Goal: Task Accomplishment & Management: Manage account settings

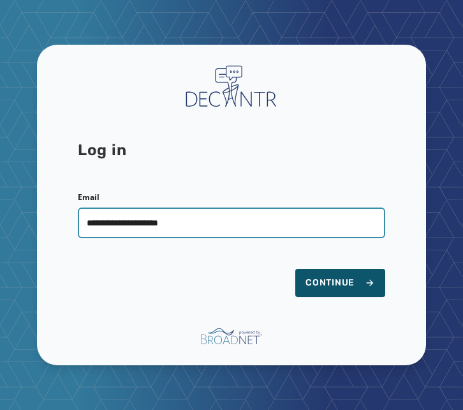
type input "**********"
click at [296, 269] on button "Continue" at bounding box center [341, 283] width 90 height 28
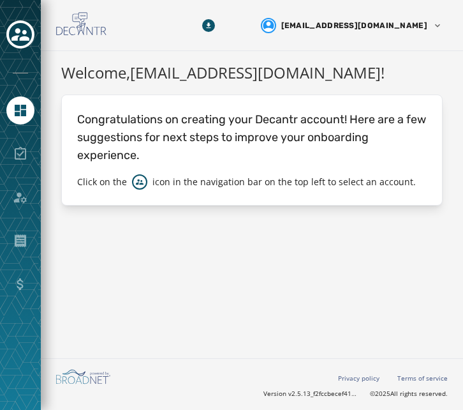
click at [234, 264] on div "Welcome, [EMAIL_ADDRESS][DOMAIN_NAME] ! Congratulations on creating your Decant…" at bounding box center [252, 202] width 423 height 302
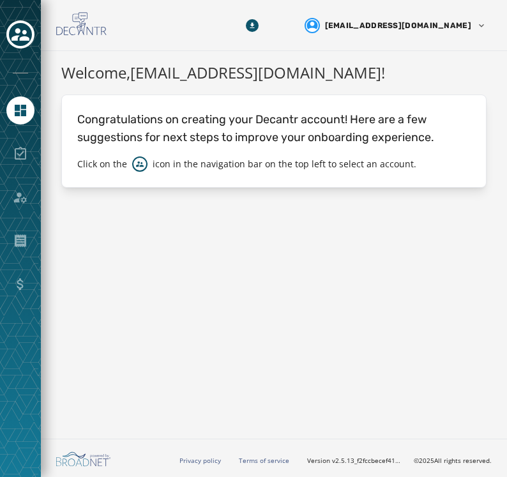
click at [224, 266] on div "Welcome, [EMAIL_ADDRESS][DOMAIN_NAME] ! Congratulations on creating your Decant…" at bounding box center [274, 242] width 466 height 382
drag, startPoint x: 278, startPoint y: 235, endPoint x: 272, endPoint y: 234, distance: 6.4
click at [278, 235] on div "Welcome, [EMAIL_ADDRESS][DOMAIN_NAME] ! Congratulations on creating your Decant…" at bounding box center [274, 242] width 466 height 382
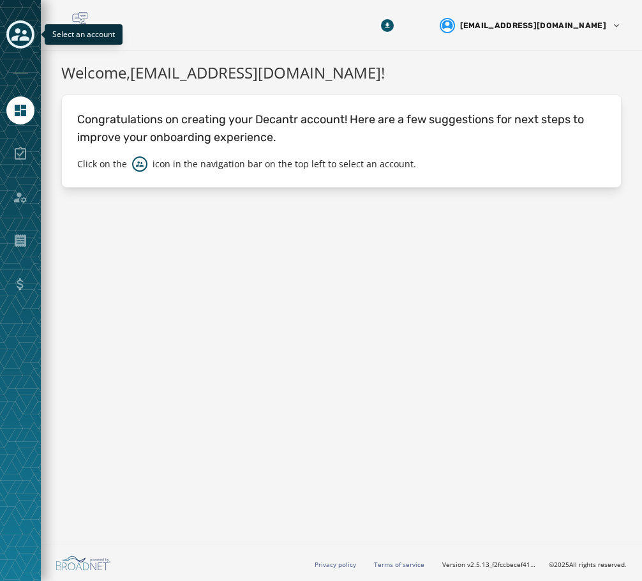
click at [17, 41] on icon "Toggle account select drawer" at bounding box center [20, 34] width 18 height 13
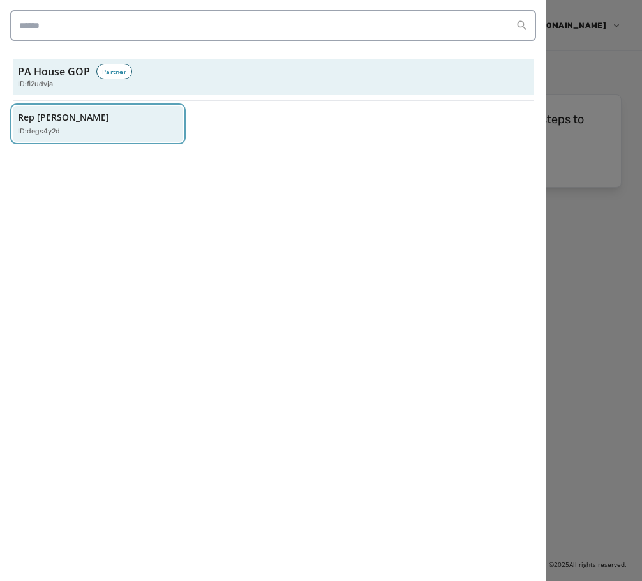
click at [69, 124] on p "Rep [PERSON_NAME]" at bounding box center [63, 117] width 91 height 13
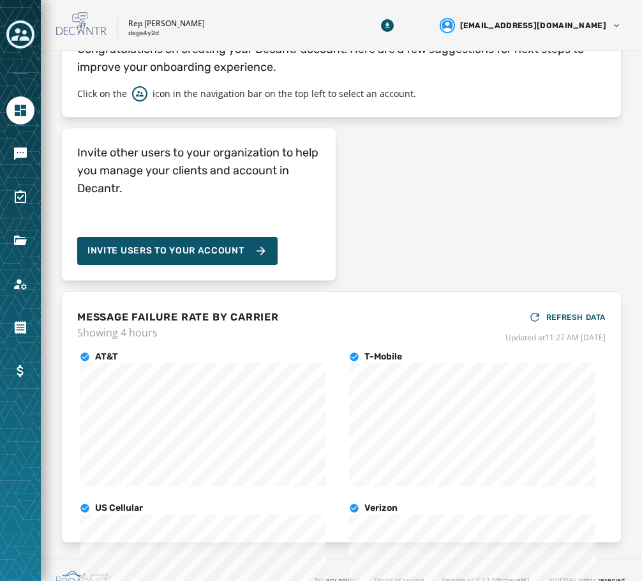
scroll to position [144, 0]
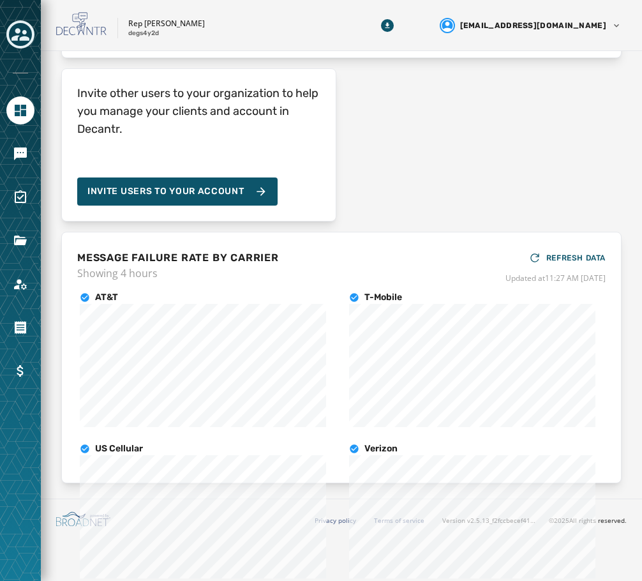
click at [375, 164] on div "Invite other users to your organization to help you manage your clients and acc…" at bounding box center [341, 144] width 561 height 153
drag, startPoint x: 470, startPoint y: 160, endPoint x: 464, endPoint y: 156, distance: 6.6
click at [463, 157] on div "Invite other users to your organization to help you manage your clients and acc…" at bounding box center [341, 144] width 561 height 153
click at [24, 117] on icon "Navigate to Home" at bounding box center [20, 110] width 15 height 15
click at [22, 160] on icon "Navigate to Messaging" at bounding box center [20, 153] width 13 height 13
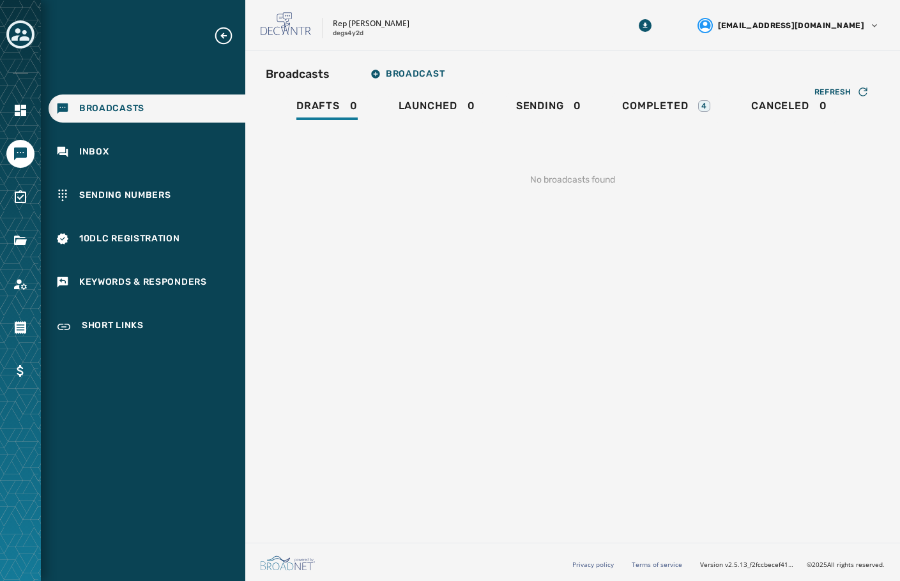
click at [128, 115] on span "Broadcasts" at bounding box center [111, 108] width 65 height 13
click at [463, 112] on span "Completed" at bounding box center [655, 106] width 66 height 13
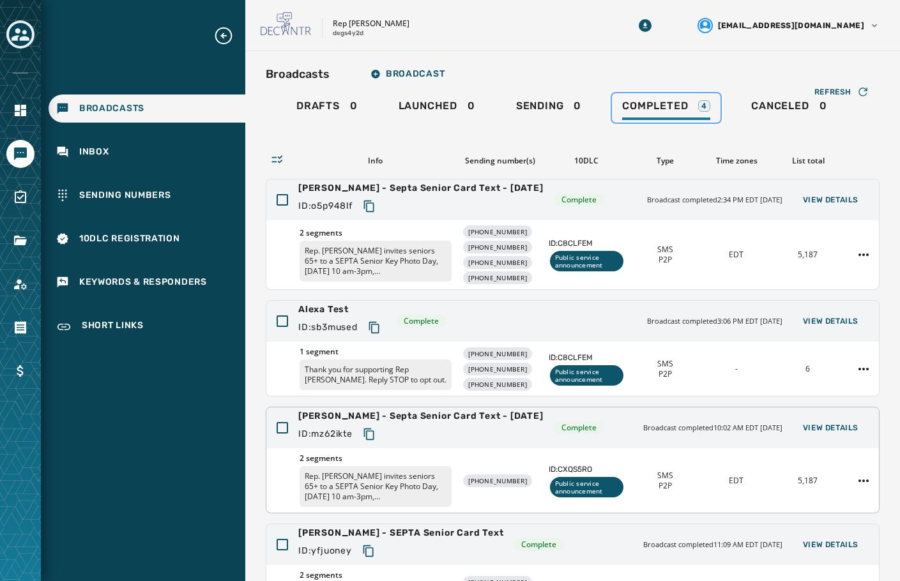
scroll to position [64, 0]
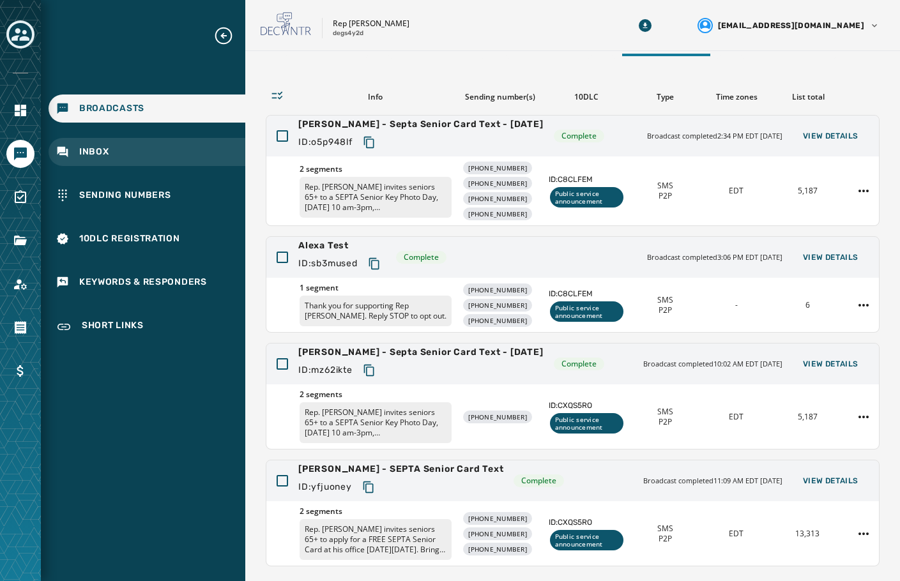
click at [109, 158] on span "Inbox" at bounding box center [94, 152] width 30 height 13
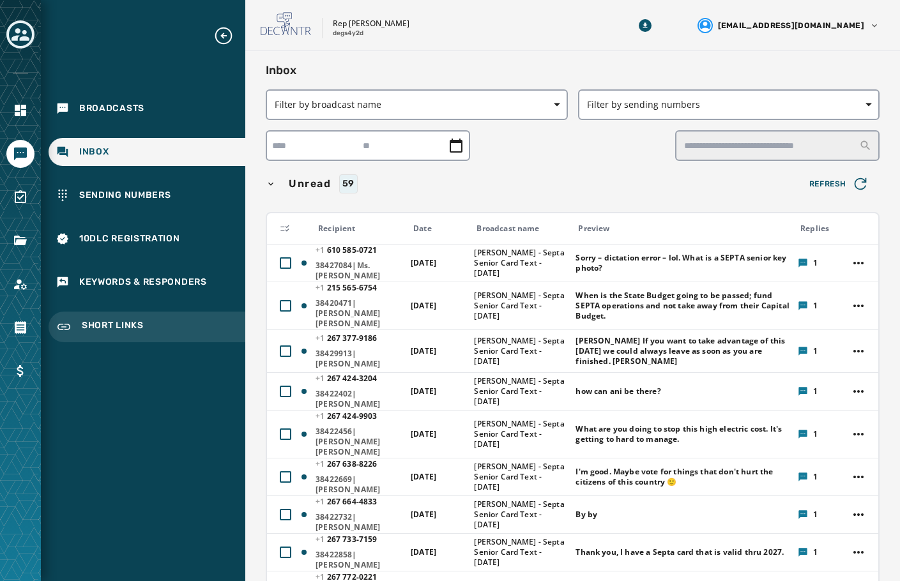
click at [105, 335] on span "Short Links" at bounding box center [113, 326] width 62 height 15
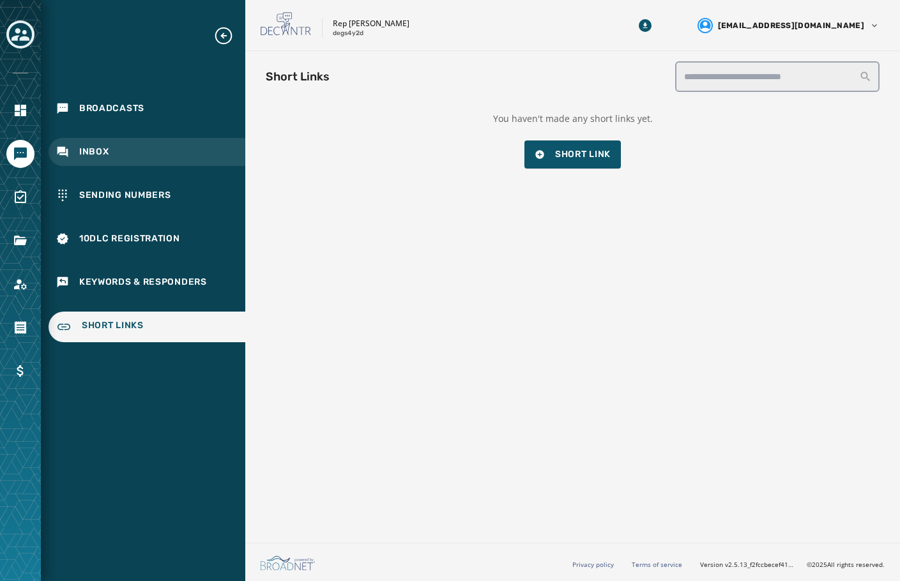
click at [91, 149] on div "Inbox" at bounding box center [147, 152] width 197 height 28
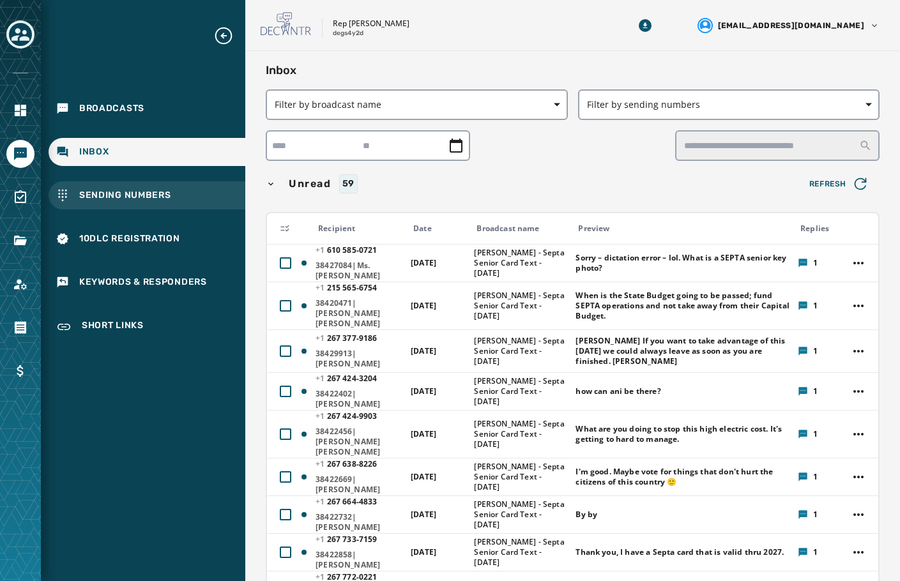
click at [94, 202] on span "Sending Numbers" at bounding box center [125, 195] width 92 height 13
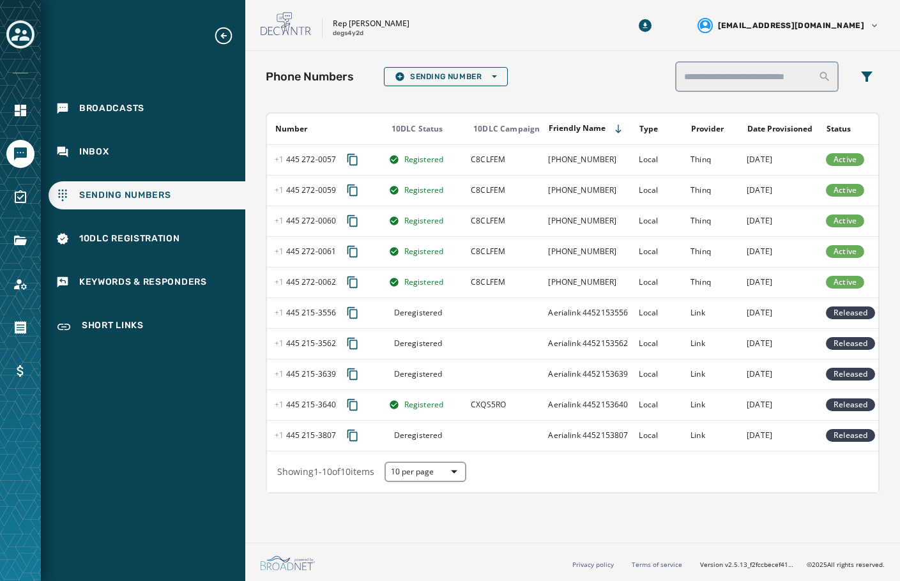
click at [463, 70] on div "Phone Numbers Sending Number Open options" at bounding box center [573, 76] width 614 height 31
click at [19, 157] on icon "Navigate to Messaging" at bounding box center [20, 153] width 13 height 13
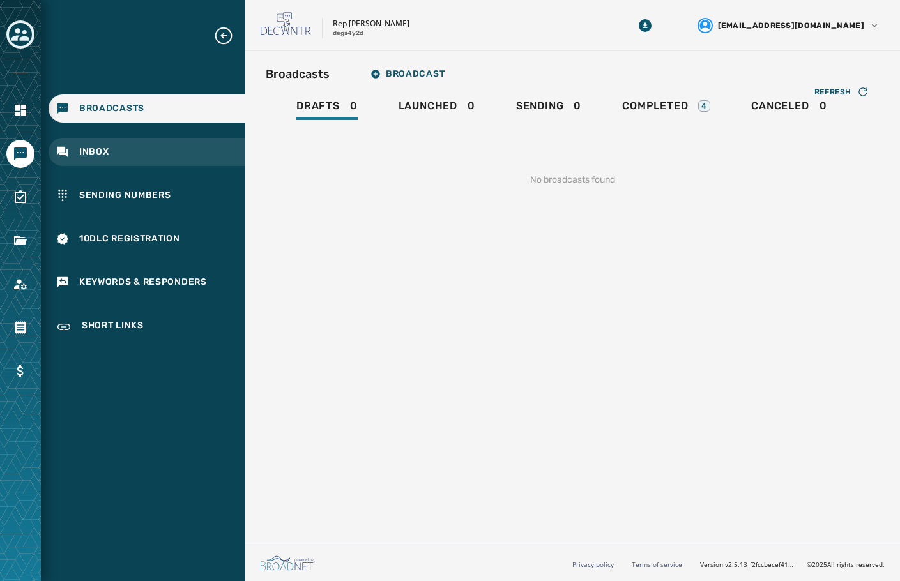
click at [86, 158] on span "Inbox" at bounding box center [94, 152] width 30 height 13
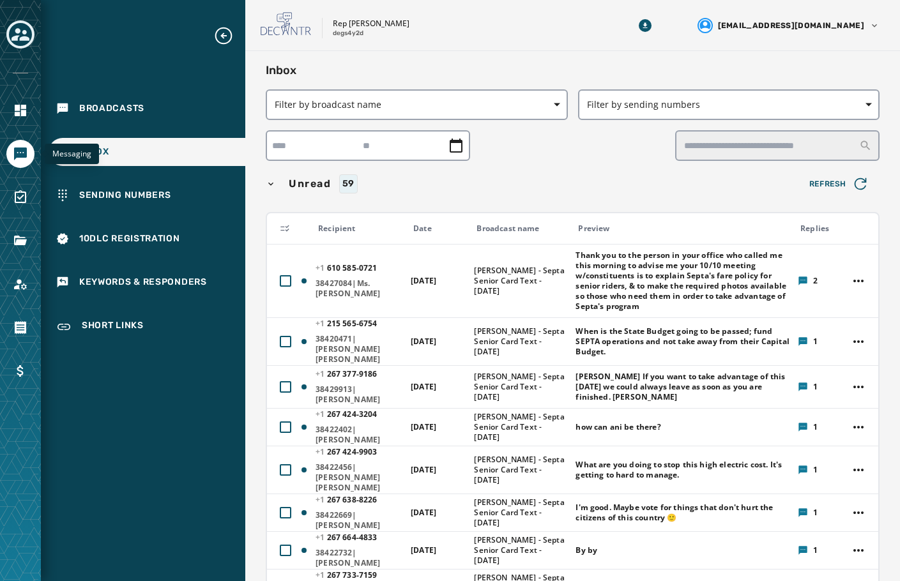
click at [20, 160] on icon "Navigate to Messaging" at bounding box center [20, 153] width 13 height 13
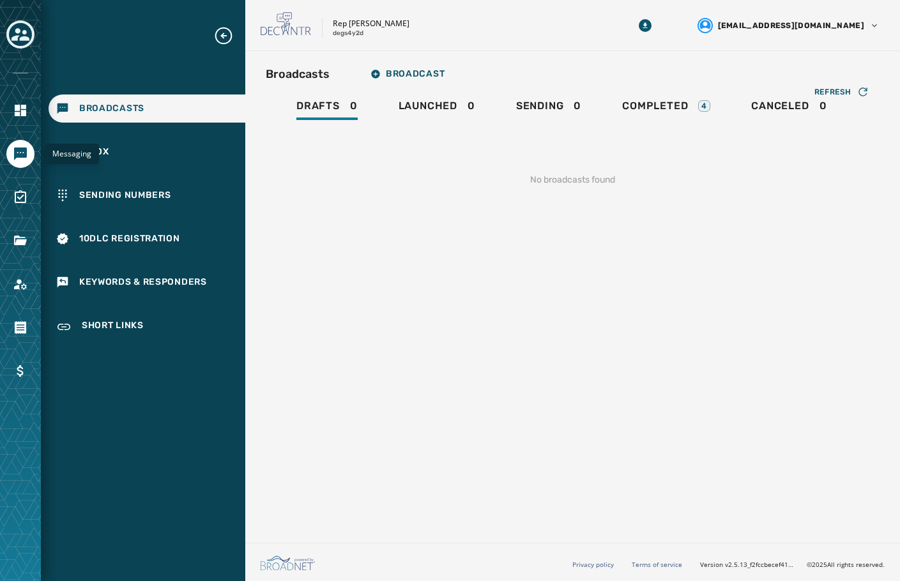
click at [29, 161] on link "Navigate to Messaging" at bounding box center [20, 154] width 28 height 28
click at [224, 38] on icon "Expand sub nav menu" at bounding box center [223, 36] width 20 height 20
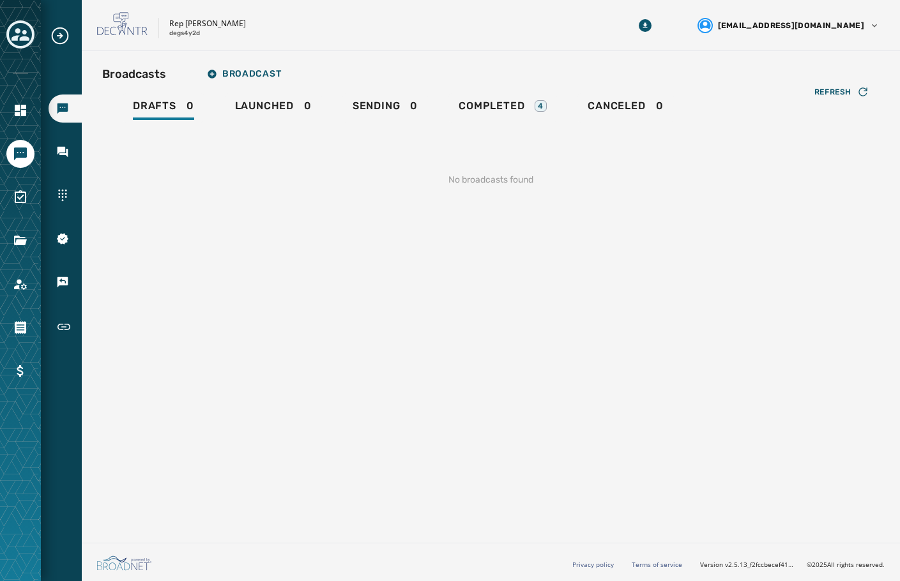
click at [57, 33] on icon "Expand sub nav menu" at bounding box center [60, 36] width 20 height 20
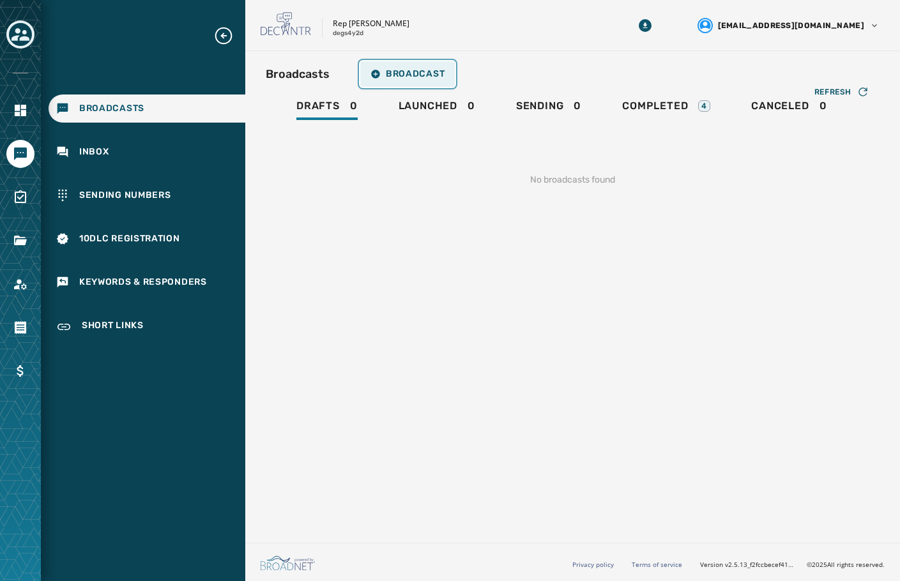
click at [439, 77] on span "Broadcast" at bounding box center [407, 74] width 74 height 10
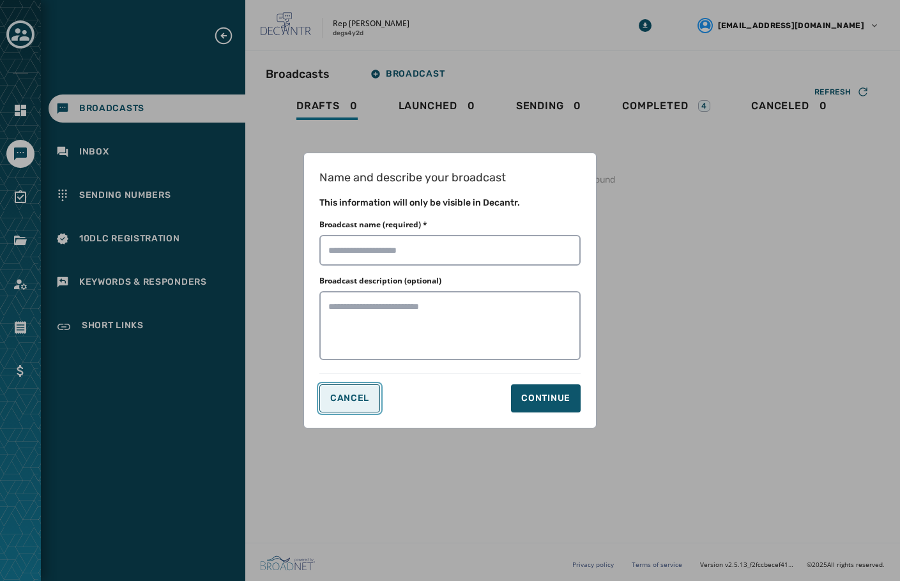
click at [359, 393] on button "Cancel" at bounding box center [349, 398] width 61 height 28
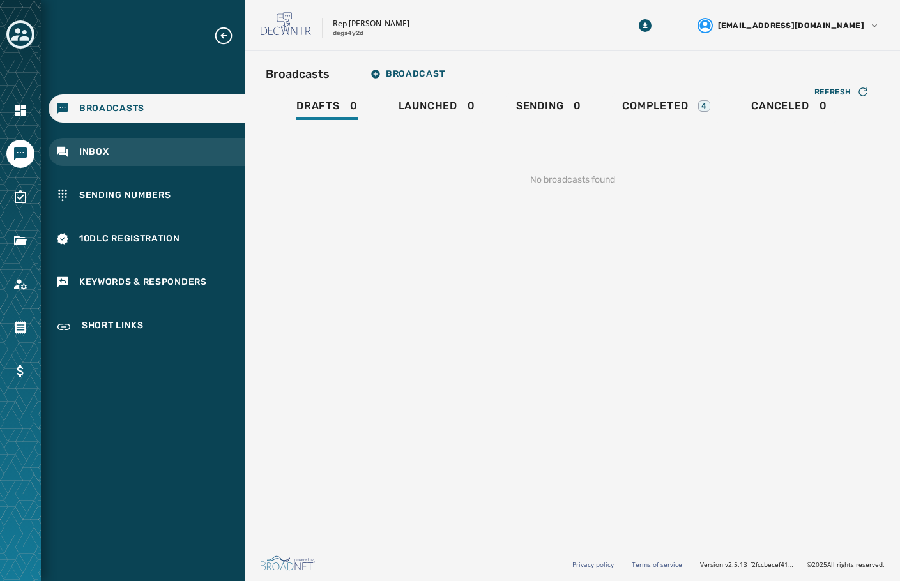
click at [116, 163] on div "Inbox" at bounding box center [147, 152] width 197 height 28
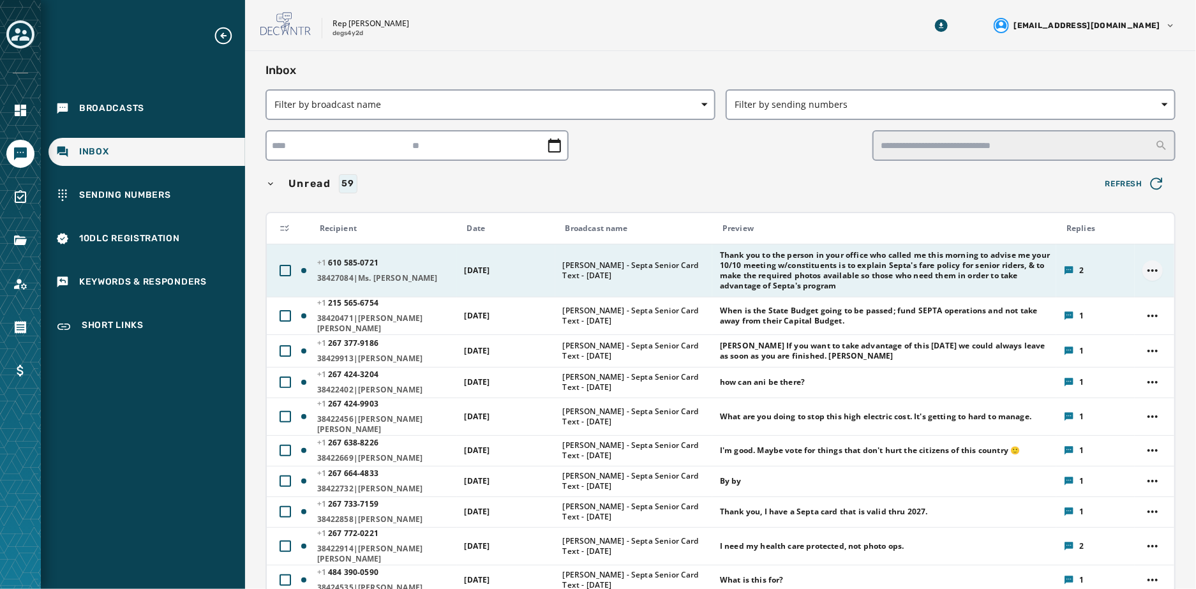
click at [463, 280] on html "Broadcasts Inbox Sending Numbers 10DLC Registration Keywords & Responders Short…" at bounding box center [598, 294] width 1196 height 589
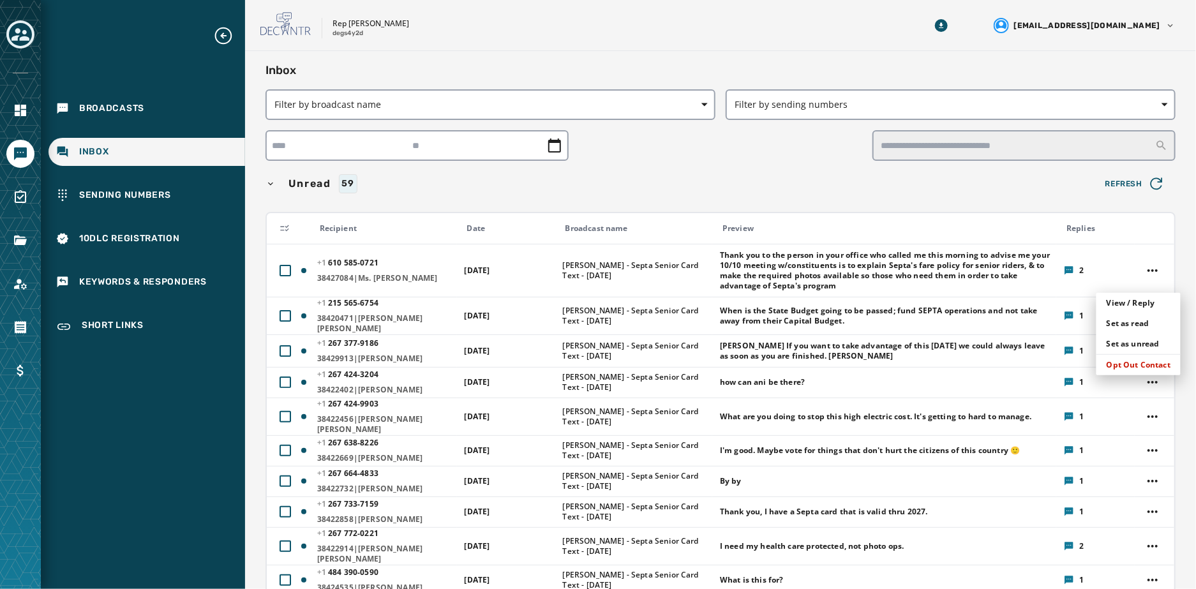
click at [20, 163] on html "Broadcasts Inbox Sending Numbers 10DLC Registration Keywords & Responders Short…" at bounding box center [598, 294] width 1196 height 589
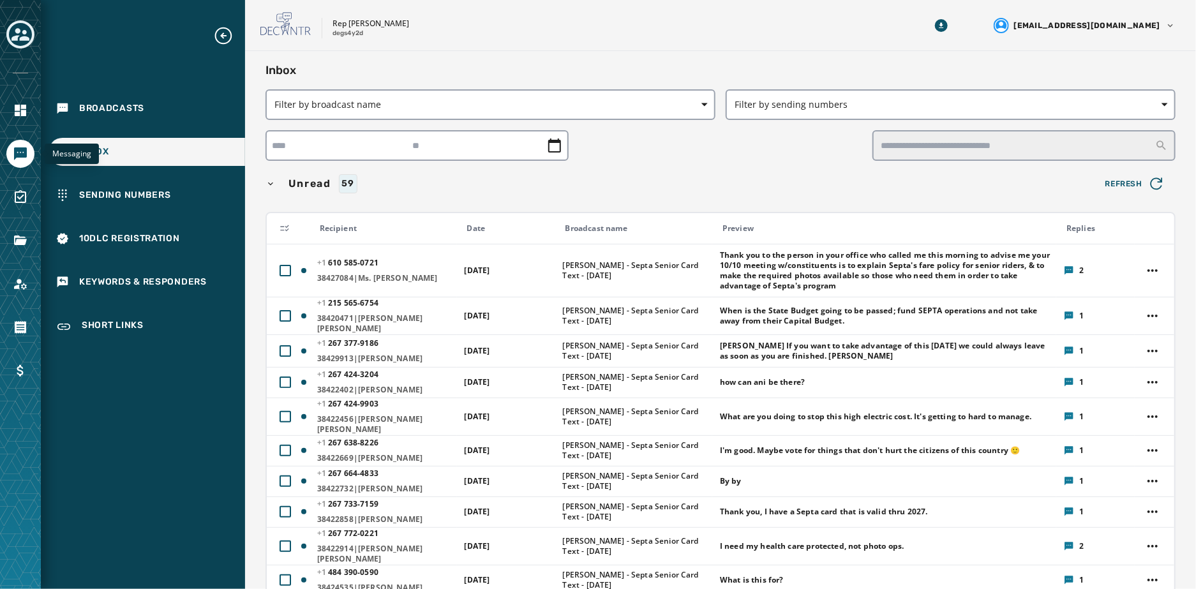
click at [20, 160] on icon "Navigate to Messaging" at bounding box center [20, 153] width 13 height 13
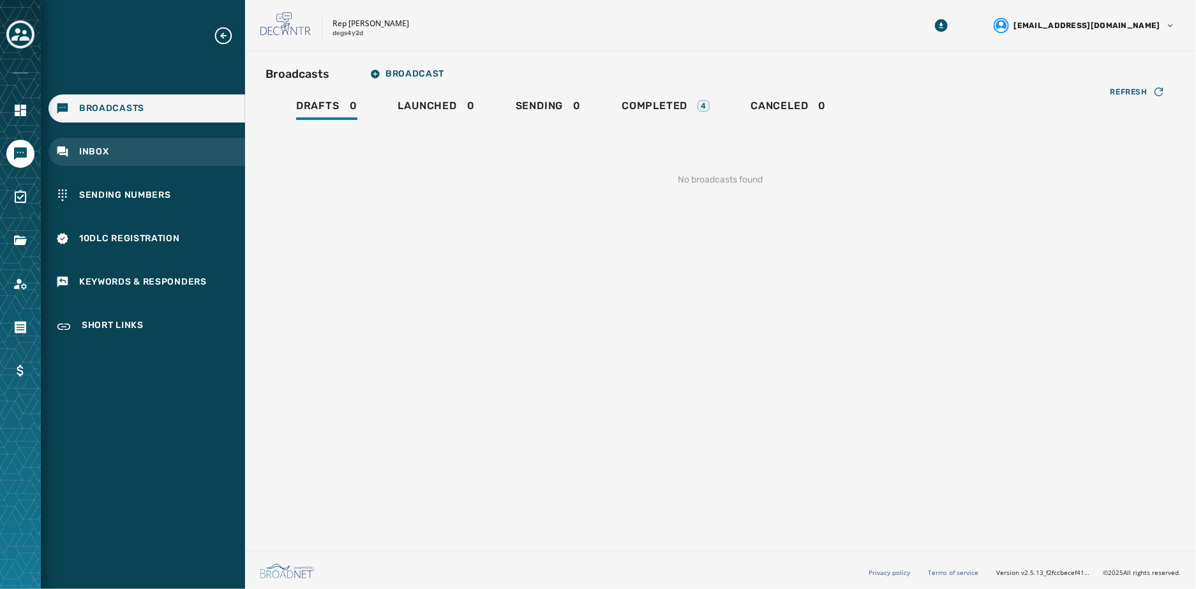
click at [90, 156] on span "Inbox" at bounding box center [94, 152] width 30 height 13
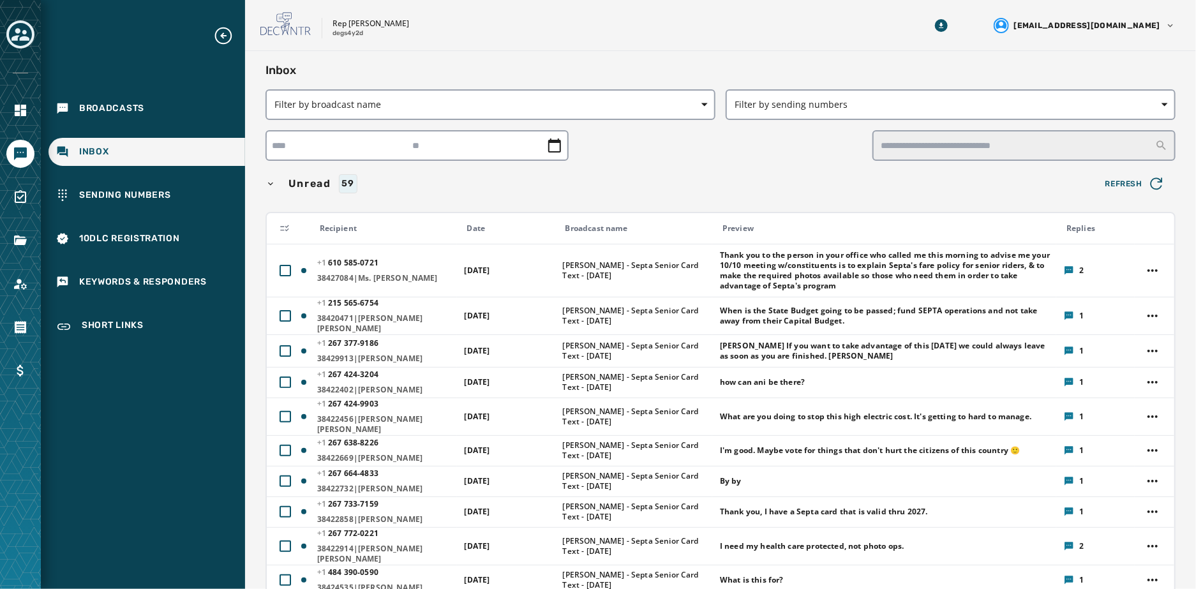
click at [463, 193] on div "Unread 59" at bounding box center [678, 183] width 825 height 19
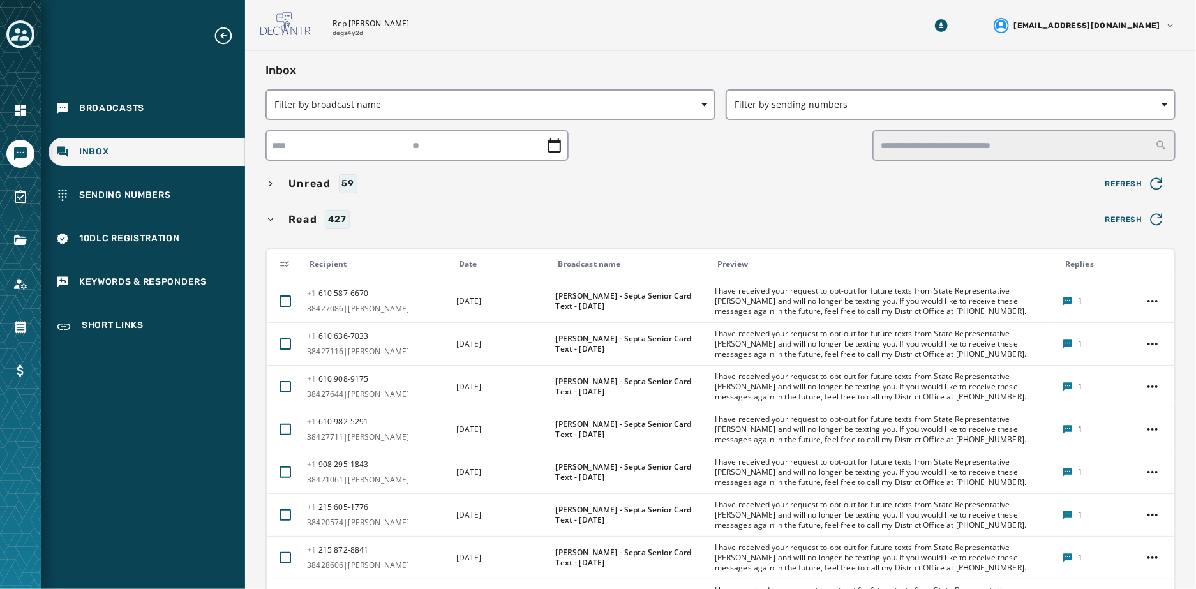
click at [267, 189] on icon "button" at bounding box center [271, 184] width 10 height 10
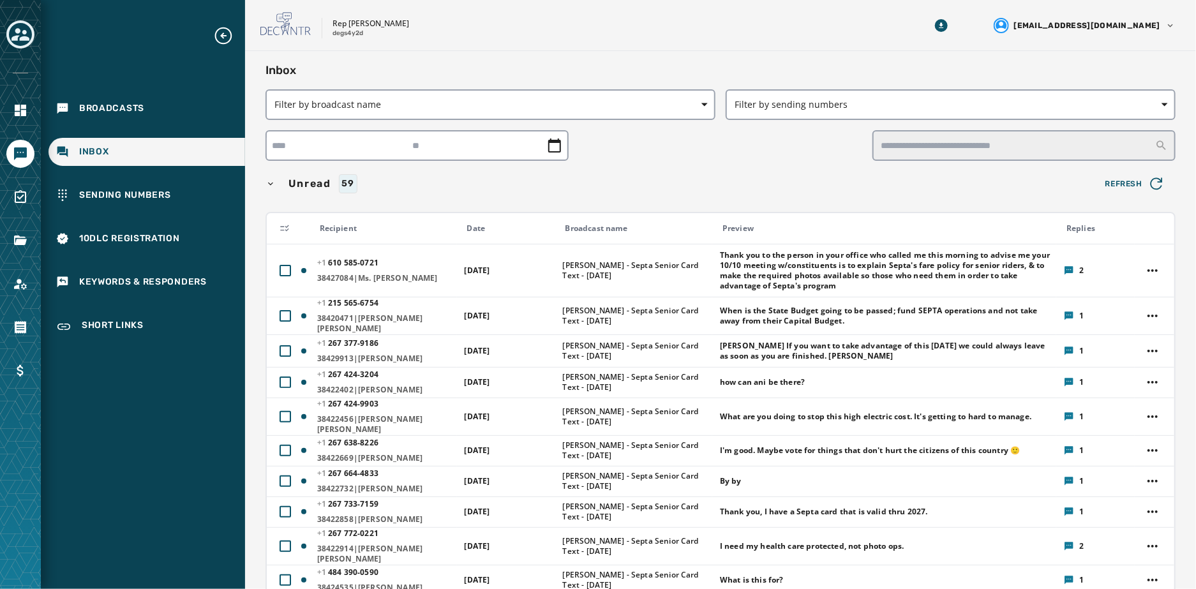
click at [463, 177] on div "Unread 59 Refresh" at bounding box center [721, 184] width 910 height 26
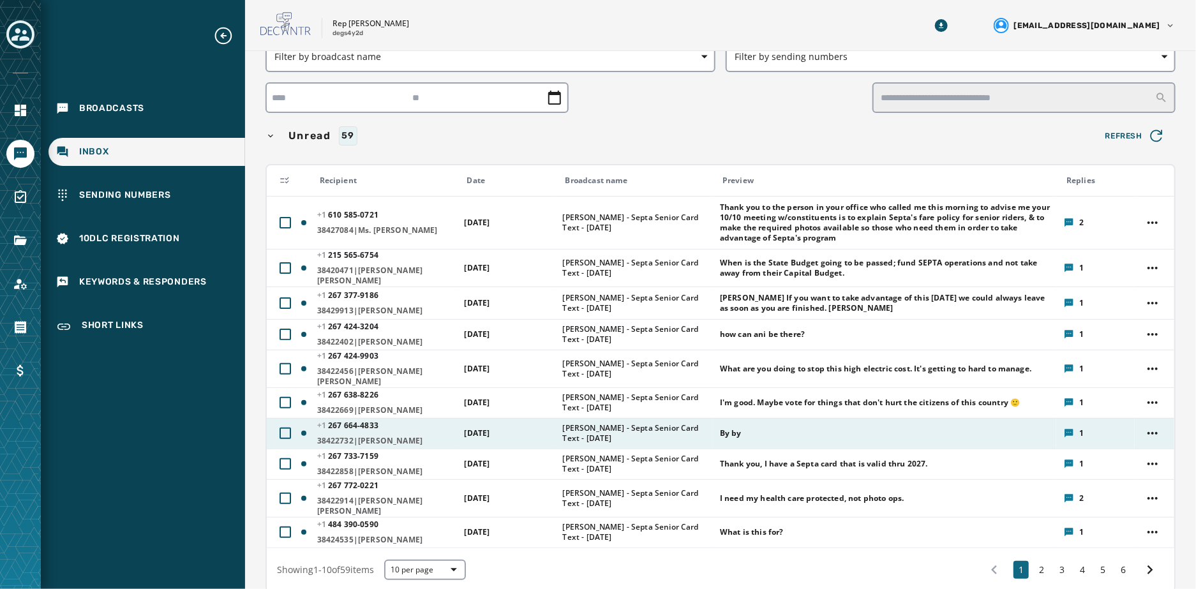
scroll to position [71, 0]
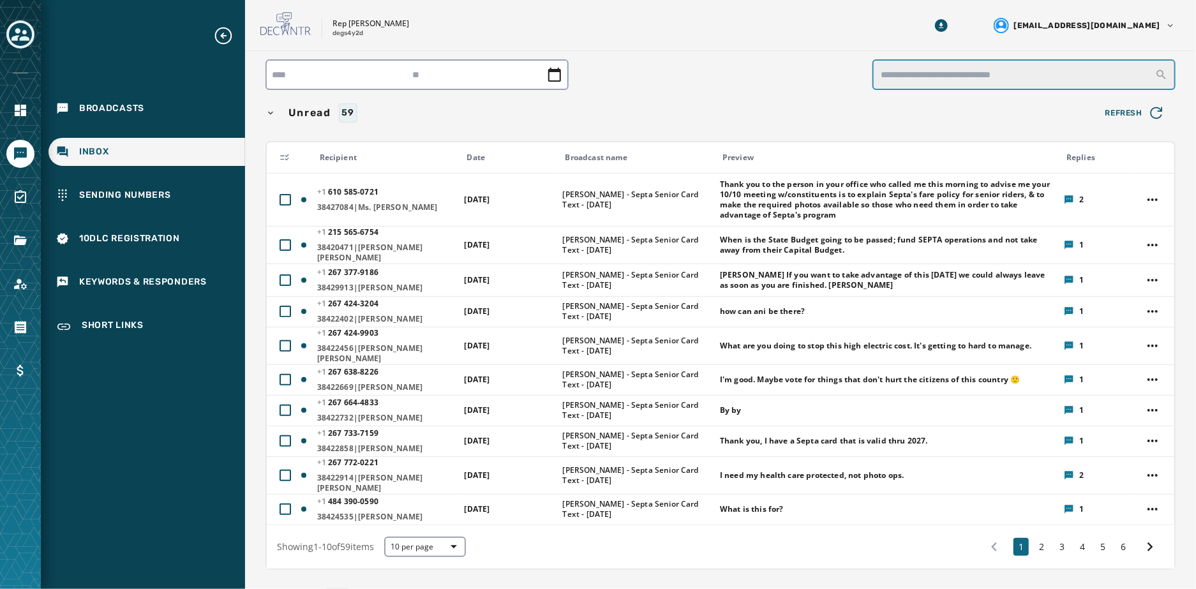
click at [463, 81] on input "text" at bounding box center [1024, 74] width 303 height 31
type input "*"
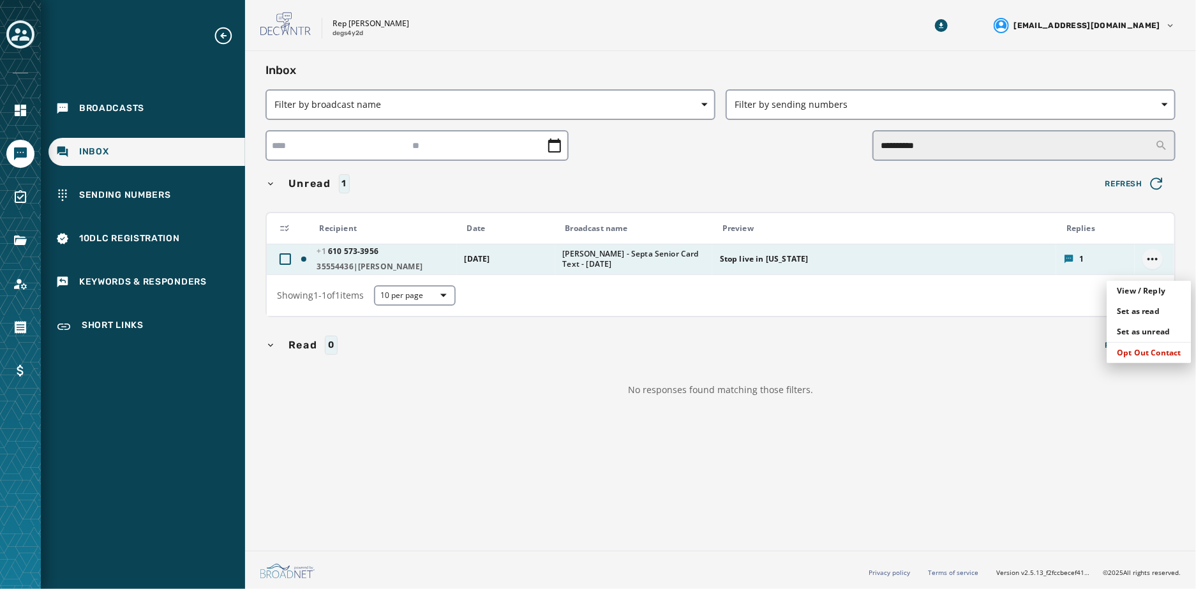
click at [463, 272] on html "**********" at bounding box center [598, 294] width 1196 height 589
click at [463, 359] on div "Opt Out Contact" at bounding box center [1149, 353] width 84 height 20
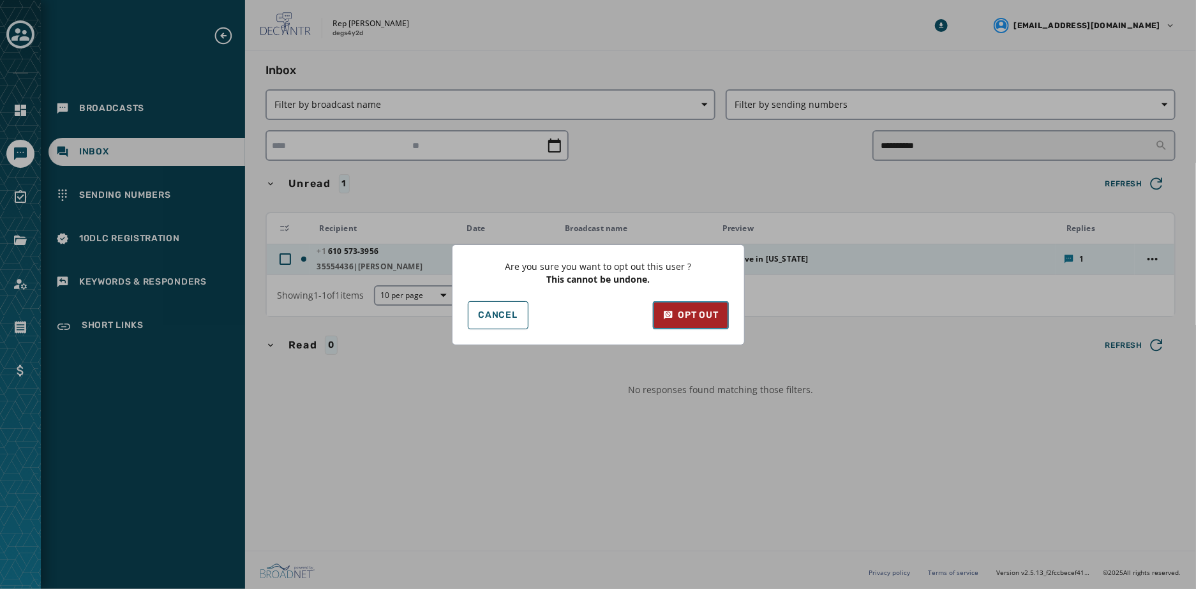
click at [463, 317] on div "Opt Out" at bounding box center [691, 315] width 56 height 13
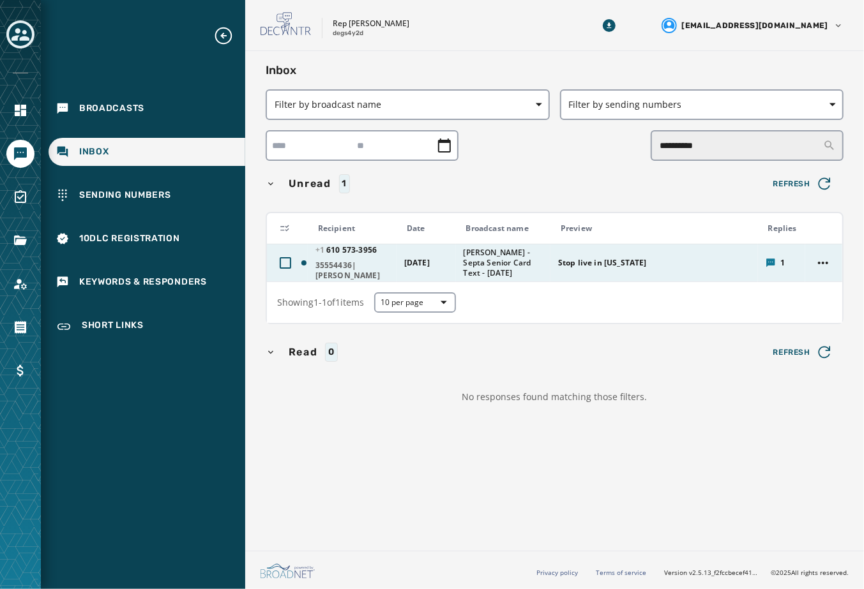
click at [371, 409] on div "**********" at bounding box center [554, 298] width 619 height 495
click at [463, 101] on span "Filter by sending numbers" at bounding box center [702, 104] width 266 height 13
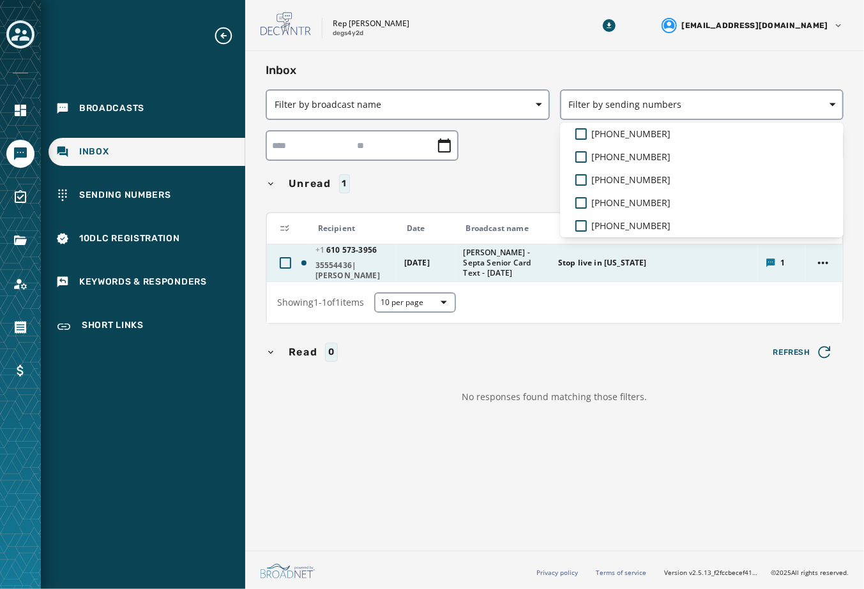
click at [463, 276] on div "**********" at bounding box center [555, 240] width 578 height 358
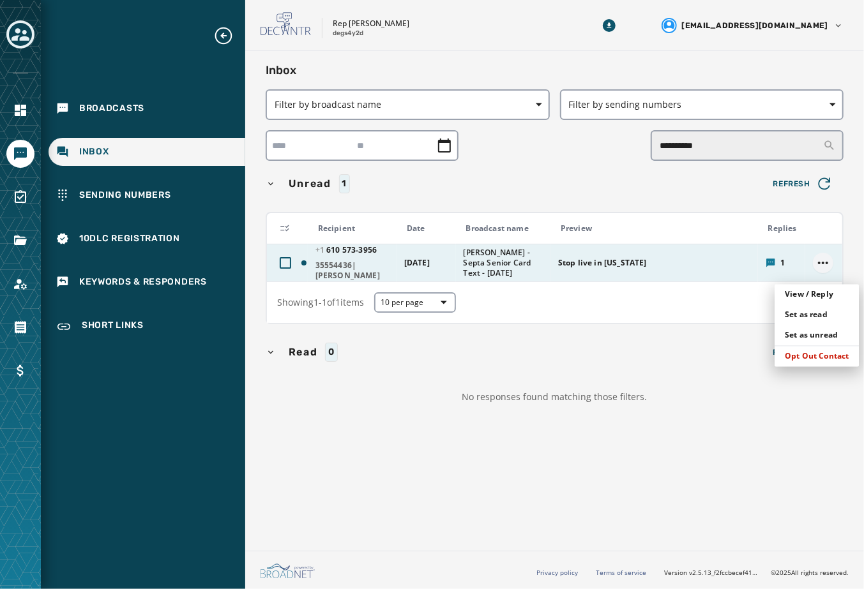
click at [463, 269] on html "**********" at bounding box center [432, 294] width 864 height 589
click at [463, 364] on div "Opt Out Contact" at bounding box center [816, 357] width 84 height 20
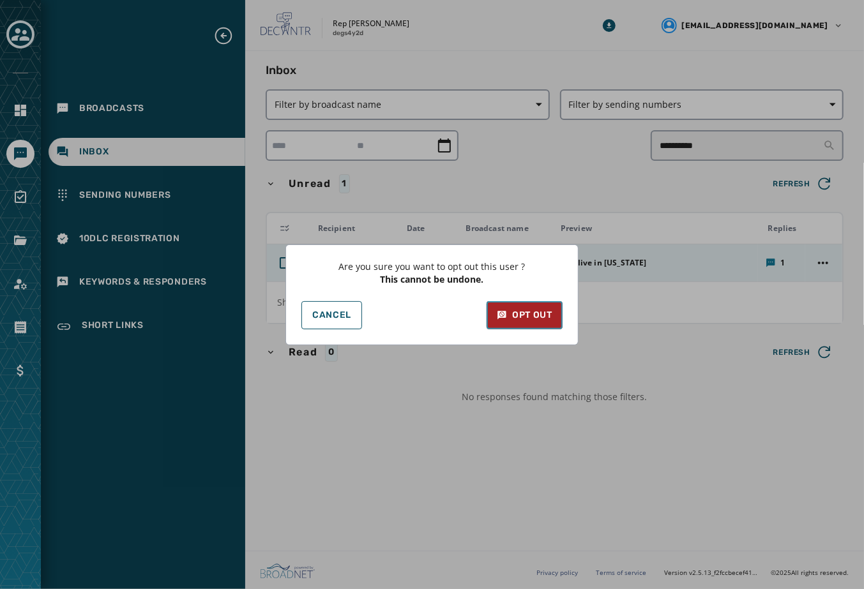
click at [463, 318] on div "Opt Out" at bounding box center [525, 315] width 56 height 13
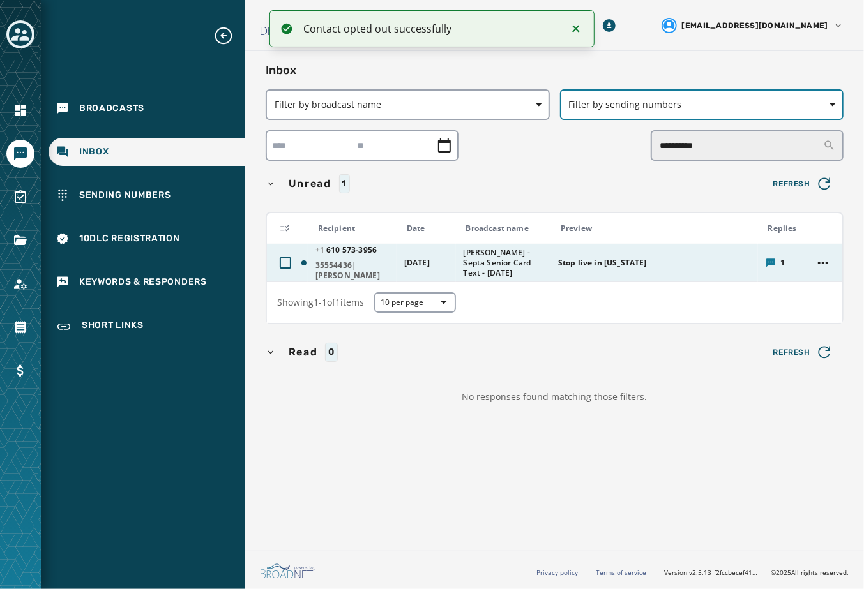
click at [463, 111] on span "Filter by sending numbers" at bounding box center [702, 104] width 266 height 13
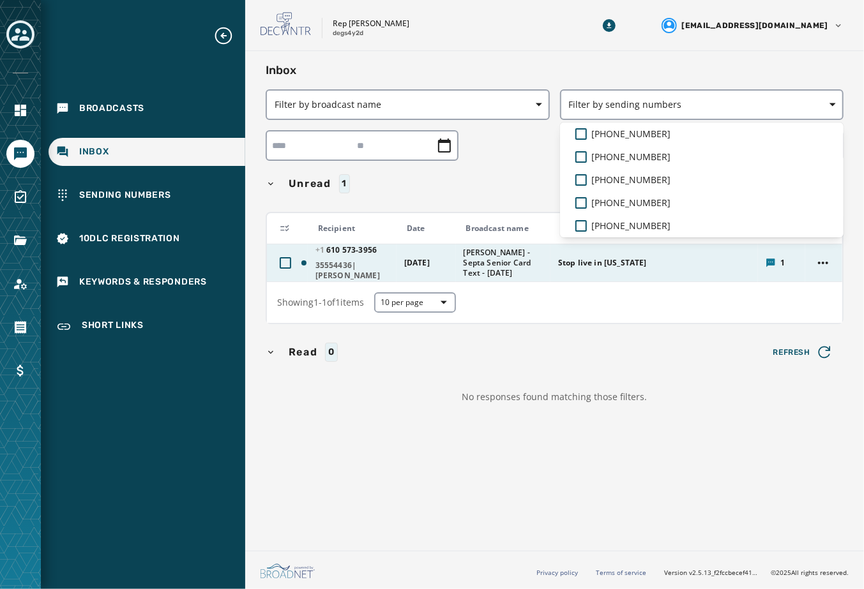
click at [463, 409] on div "**********" at bounding box center [555, 240] width 578 height 358
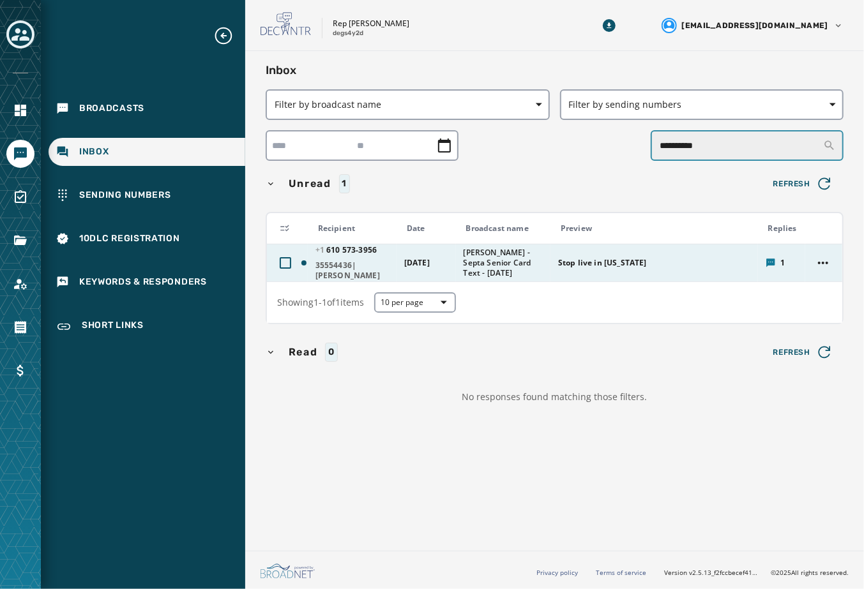
drag, startPoint x: 739, startPoint y: 150, endPoint x: 589, endPoint y: 156, distance: 149.5
click at [463, 156] on div "**********" at bounding box center [555, 145] width 578 height 31
drag, startPoint x: 735, startPoint y: 160, endPoint x: 626, endPoint y: 169, distance: 109.5
click at [463, 169] on div "**********" at bounding box center [555, 240] width 578 height 358
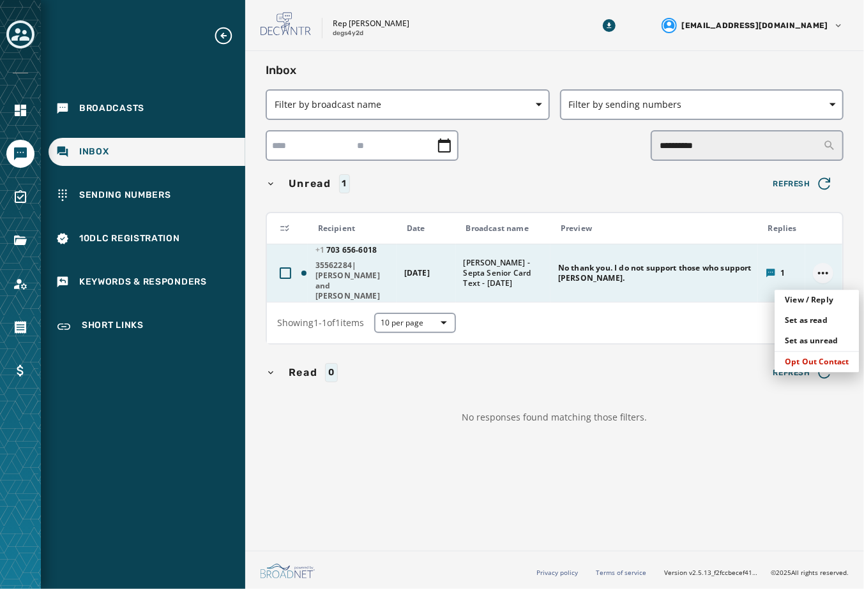
click at [463, 270] on html "**********" at bounding box center [432, 294] width 864 height 589
click at [463, 368] on div "Opt Out Contact" at bounding box center [816, 362] width 84 height 20
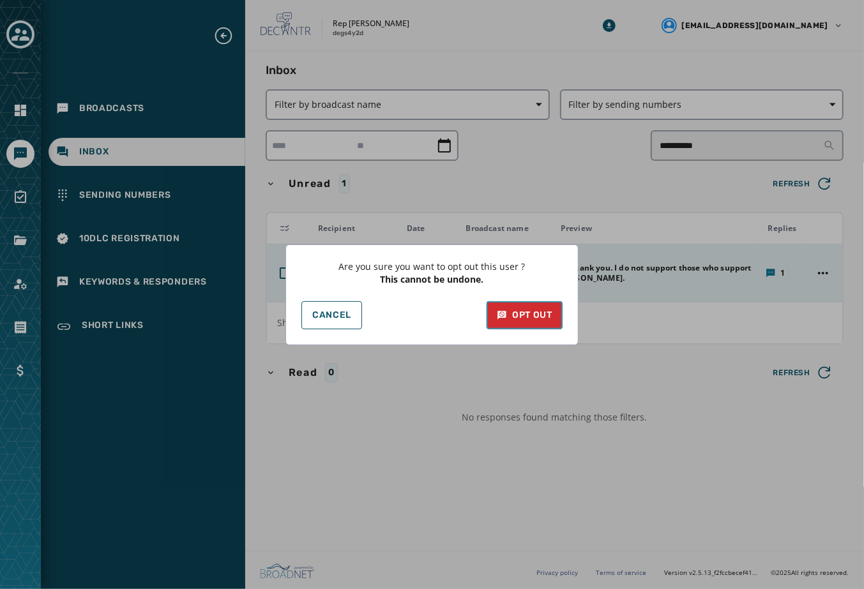
click at [463, 315] on div "Opt Out" at bounding box center [525, 315] width 56 height 13
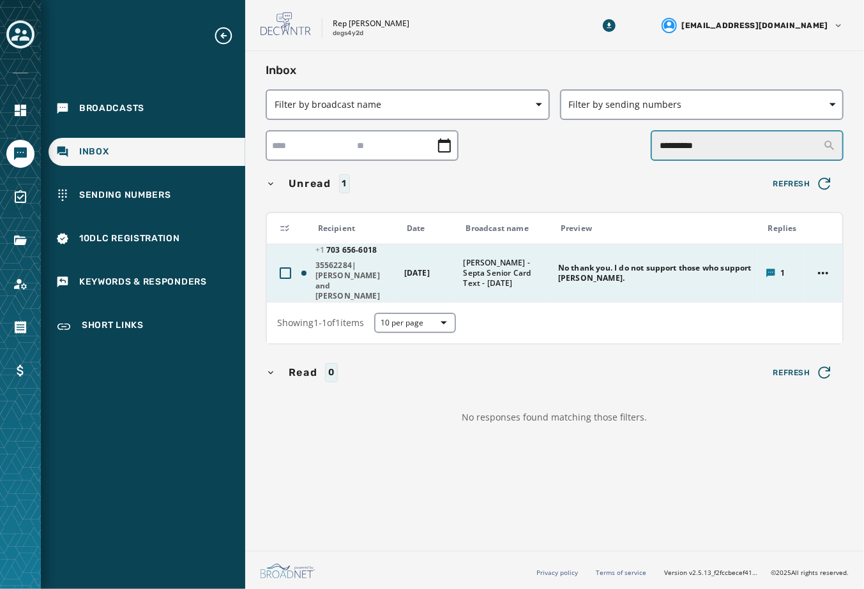
drag, startPoint x: 742, startPoint y: 160, endPoint x: 458, endPoint y: 177, distance: 284.7
click at [458, 177] on div "**********" at bounding box center [555, 250] width 578 height 378
type input "**********"
click at [463, 275] on html "**********" at bounding box center [432, 294] width 864 height 589
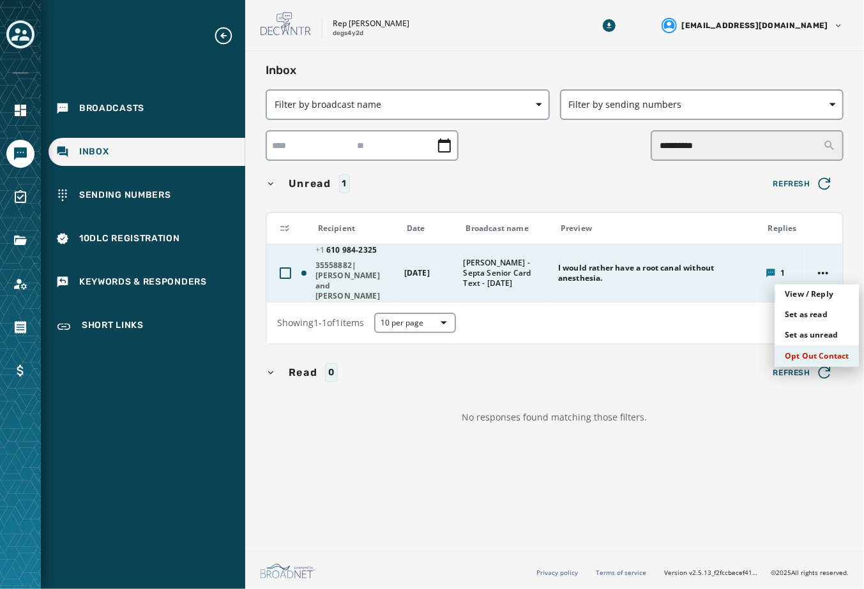
click at [463, 359] on div "Opt Out Contact" at bounding box center [816, 357] width 84 height 20
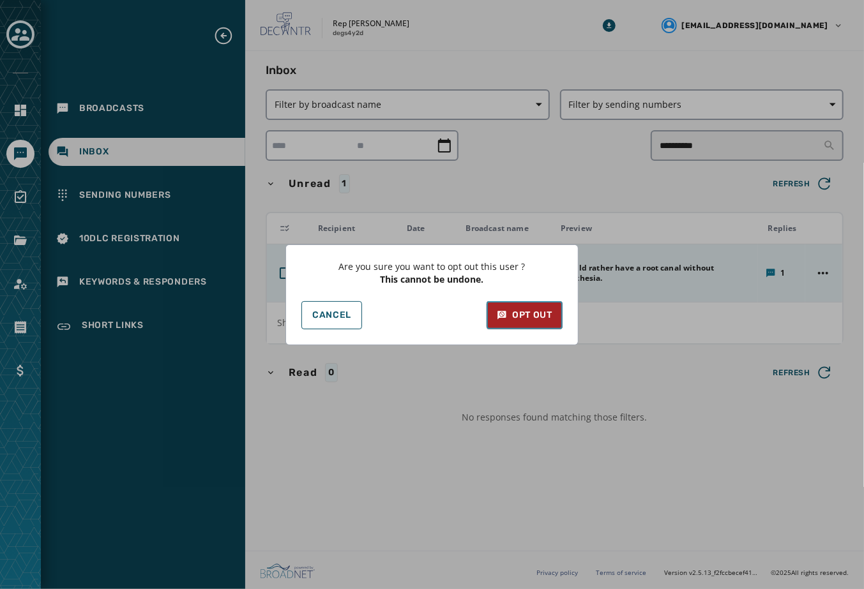
click at [463, 308] on button "Opt Out" at bounding box center [524, 315] width 76 height 28
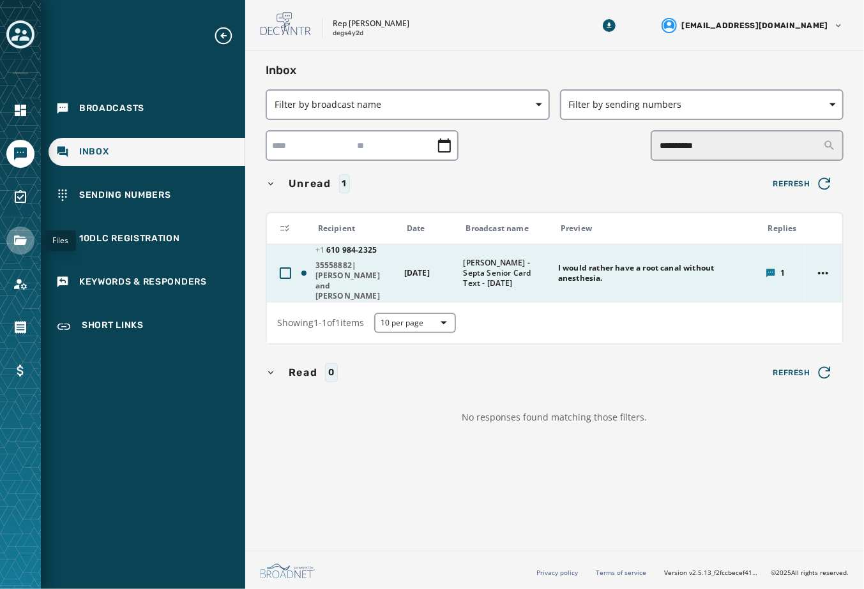
click at [26, 245] on icon "Navigate to Files" at bounding box center [20, 241] width 13 height 10
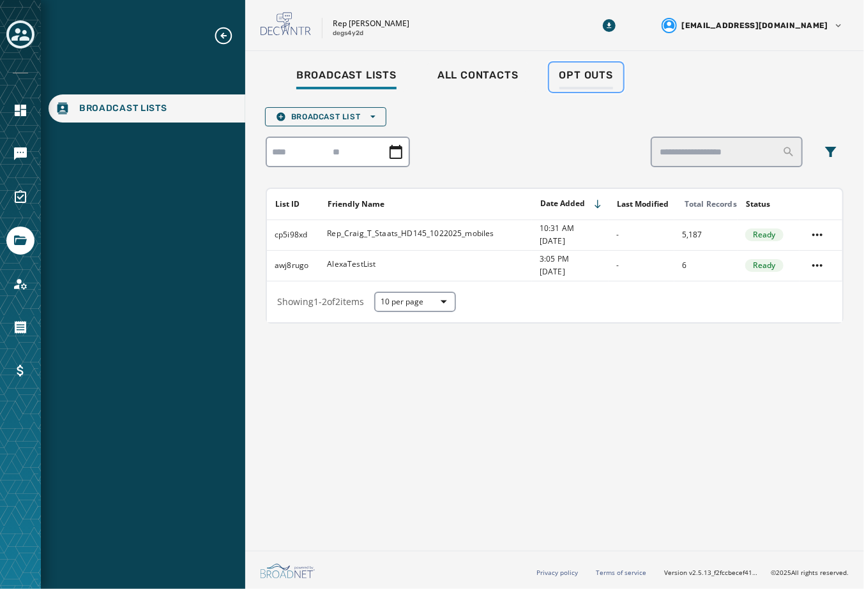
click at [463, 72] on span "Opt Outs" at bounding box center [586, 75] width 54 height 13
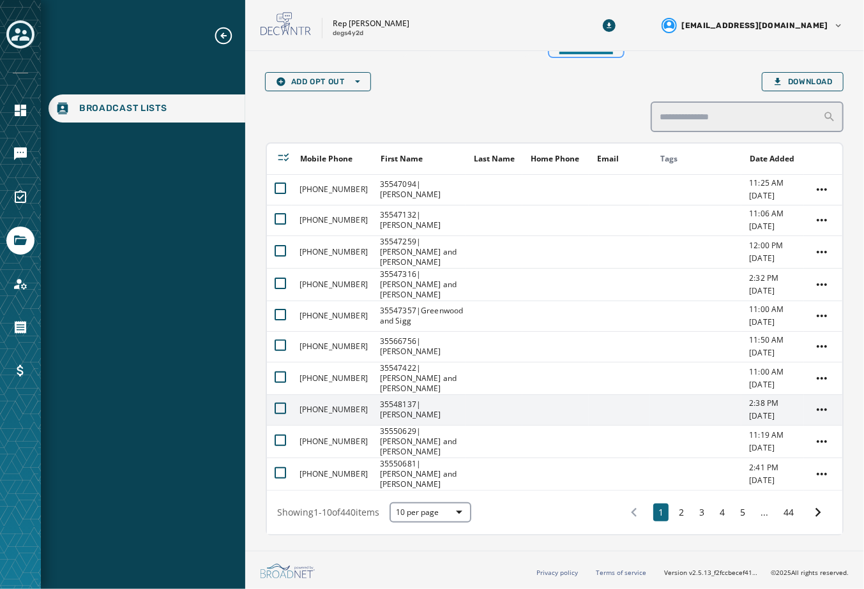
scroll to position [54, 0]
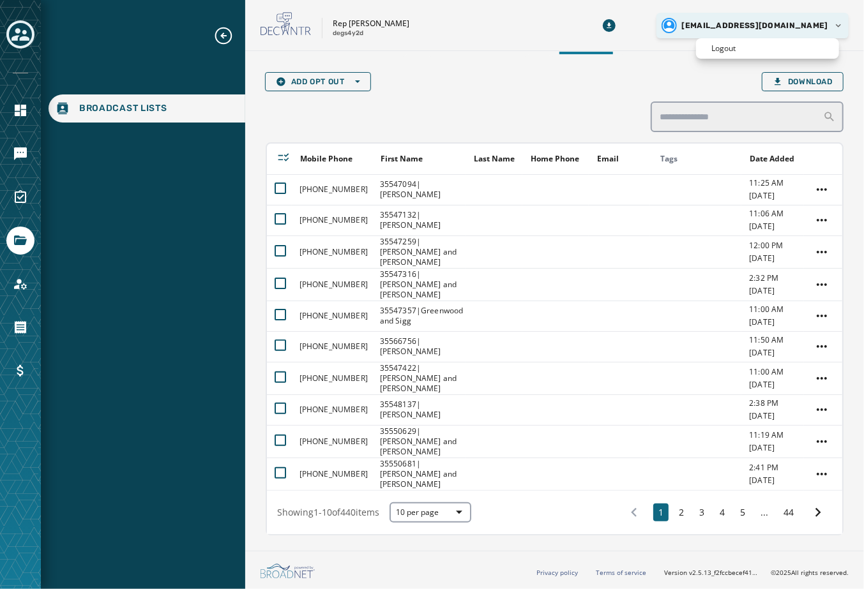
click at [463, 29] on html "Broadcast Lists Skip To Main Content Rep [PERSON_NAME] degs4y2d [EMAIL_ADDRESS]…" at bounding box center [432, 294] width 864 height 589
click at [463, 52] on p "Logout" at bounding box center [723, 48] width 24 height 10
